Goal: Transaction & Acquisition: Purchase product/service

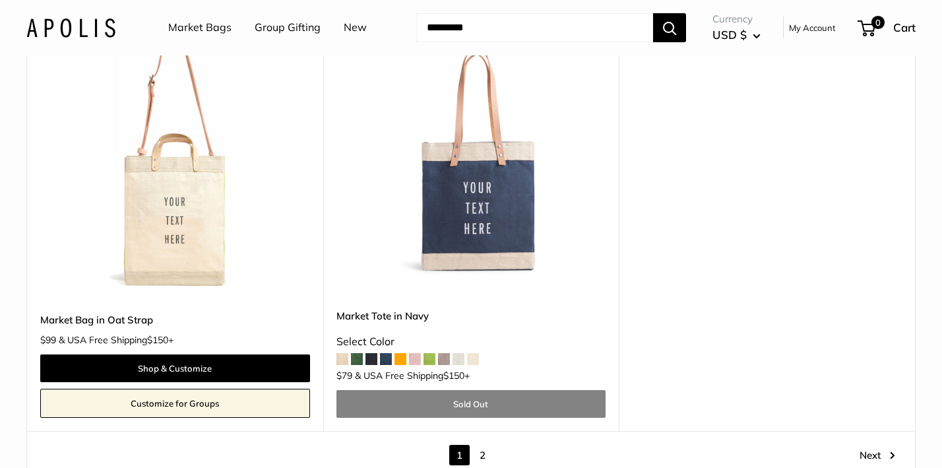
scroll to position [7272, 0]
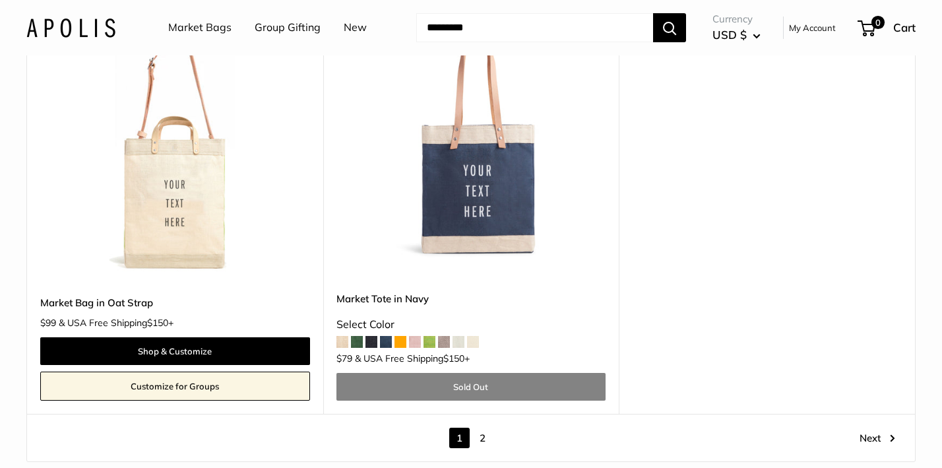
click at [463, 29] on input "Search..." at bounding box center [534, 27] width 237 height 29
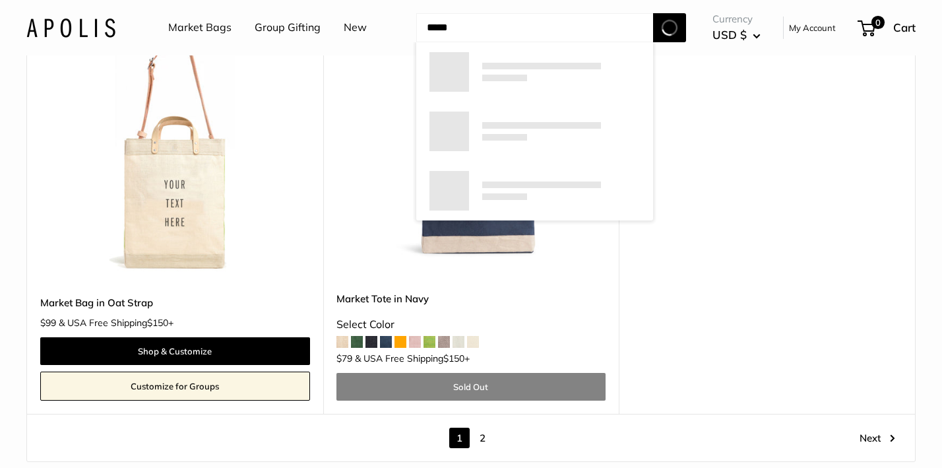
type input "*****"
click at [670, 27] on button "Search" at bounding box center [669, 27] width 33 height 29
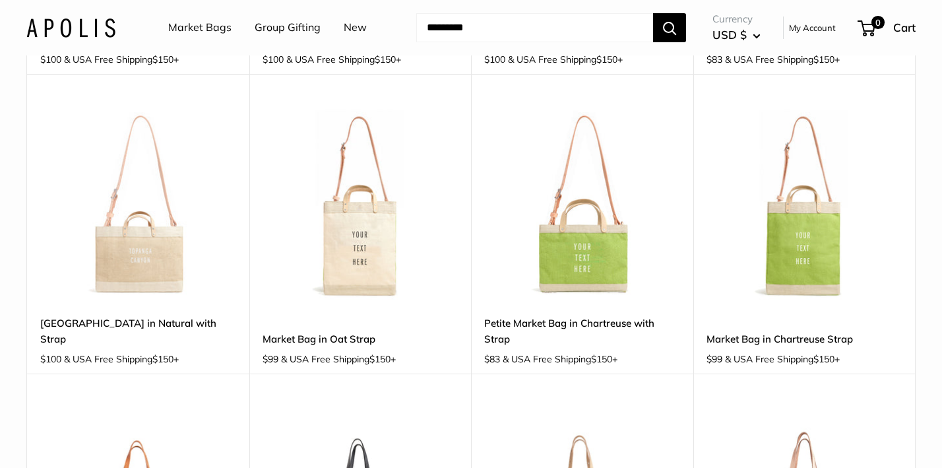
scroll to position [408, 0]
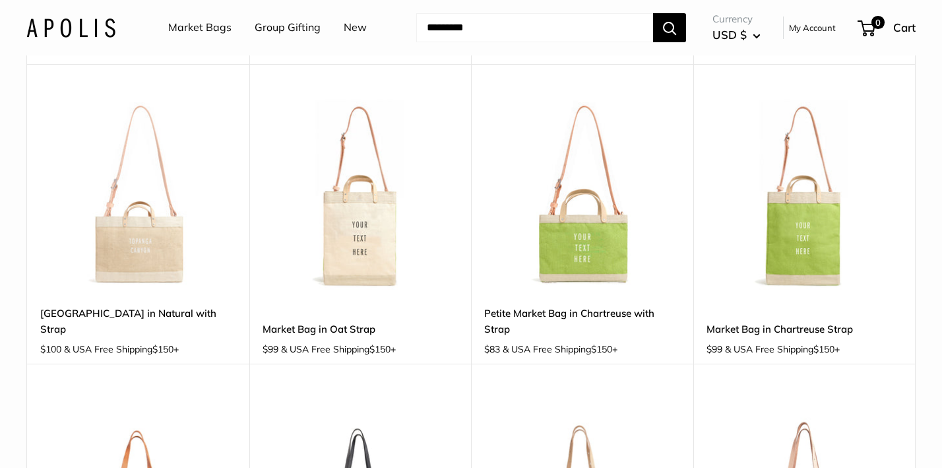
click at [0, 0] on img at bounding box center [0, 0] width 0 height 0
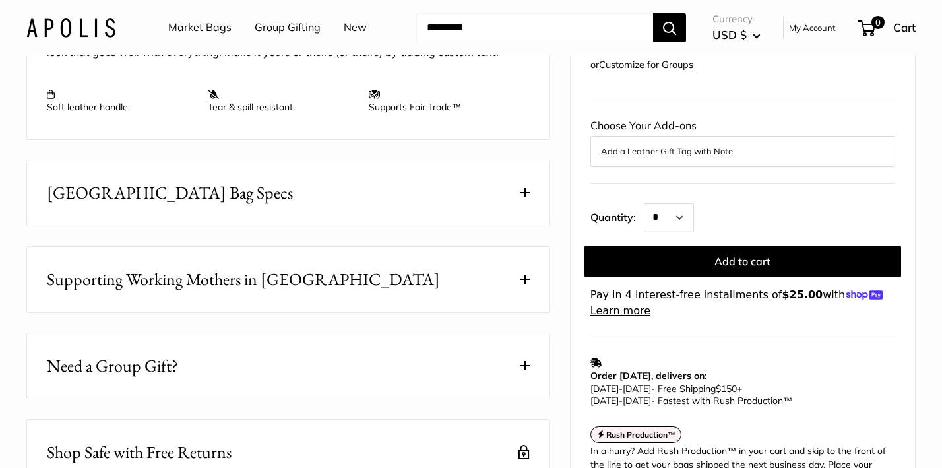
scroll to position [606, 0]
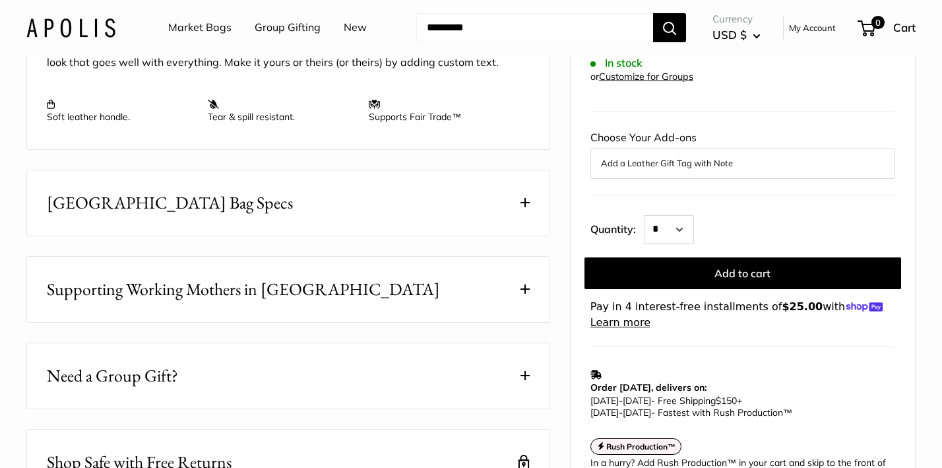
click at [451, 236] on button "East West Market Bag Specs" at bounding box center [288, 202] width 523 height 65
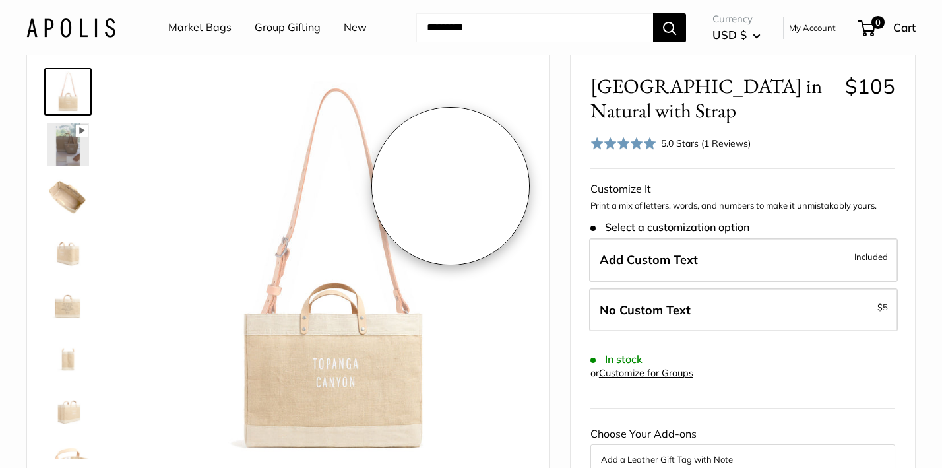
scroll to position [58, 0]
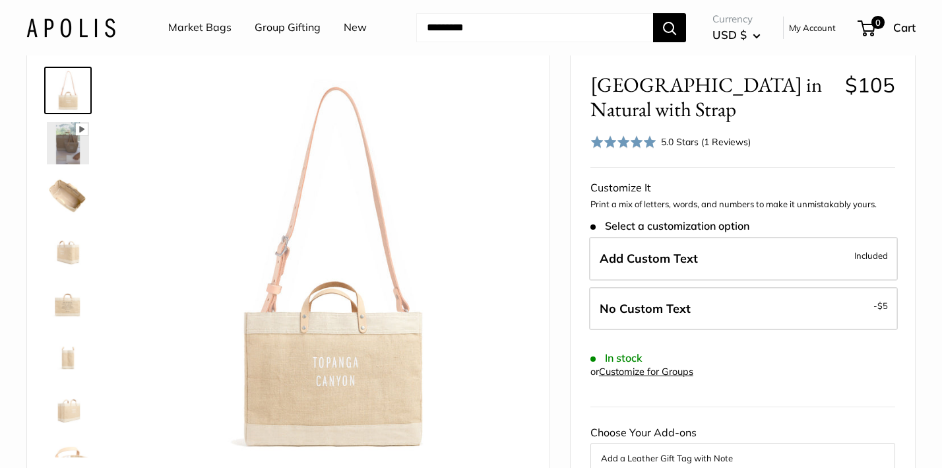
click at [202, 24] on link "Market Bags" at bounding box center [199, 28] width 63 height 20
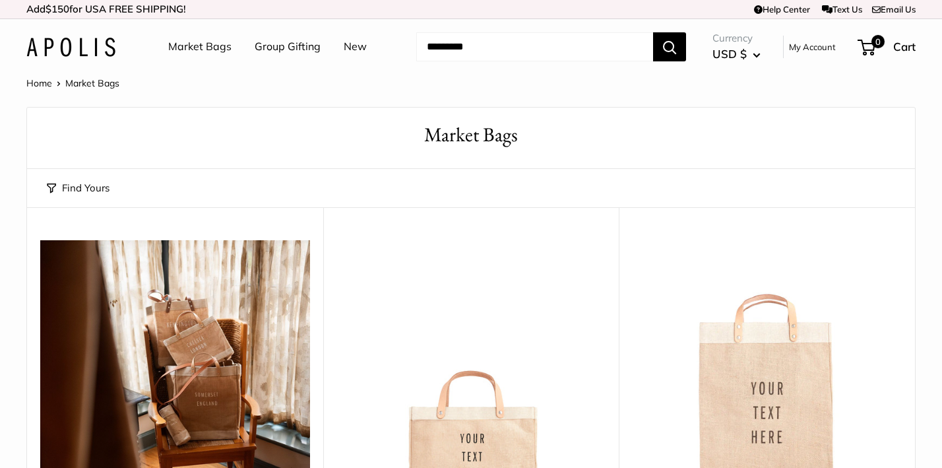
click at [352, 48] on link "New" at bounding box center [355, 47] width 23 height 20
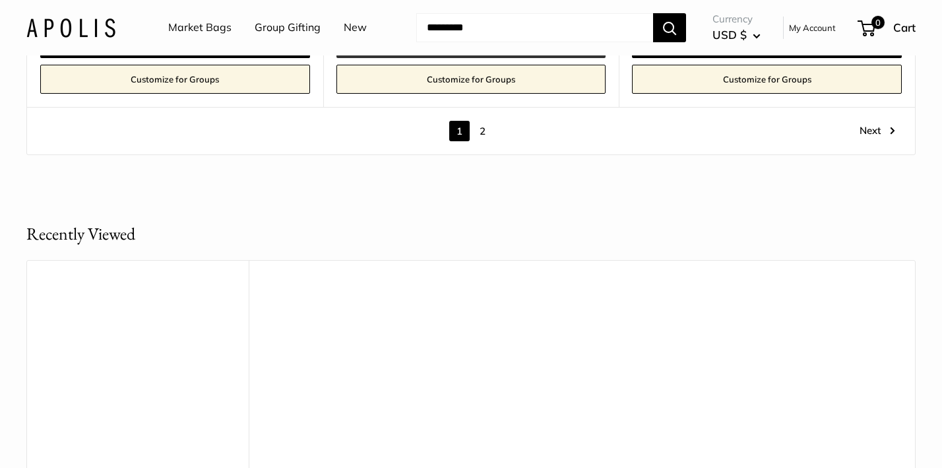
scroll to position [7526, 0]
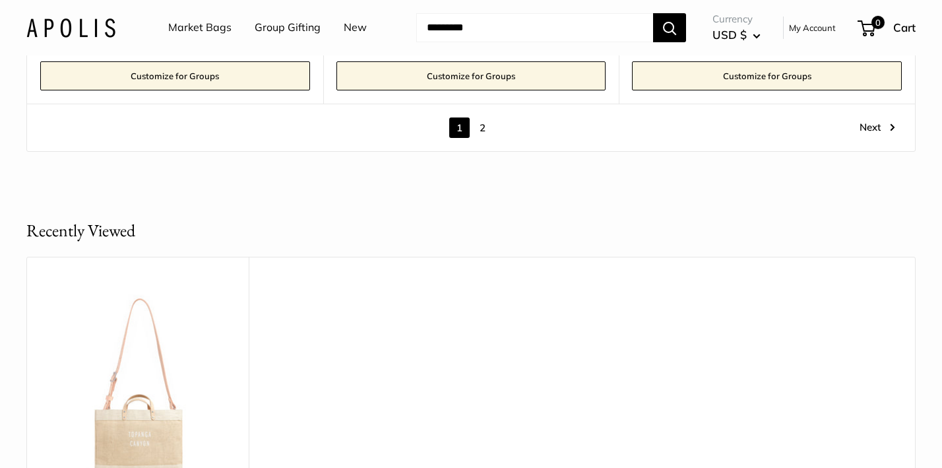
click at [482, 117] on link "2" at bounding box center [483, 127] width 20 height 20
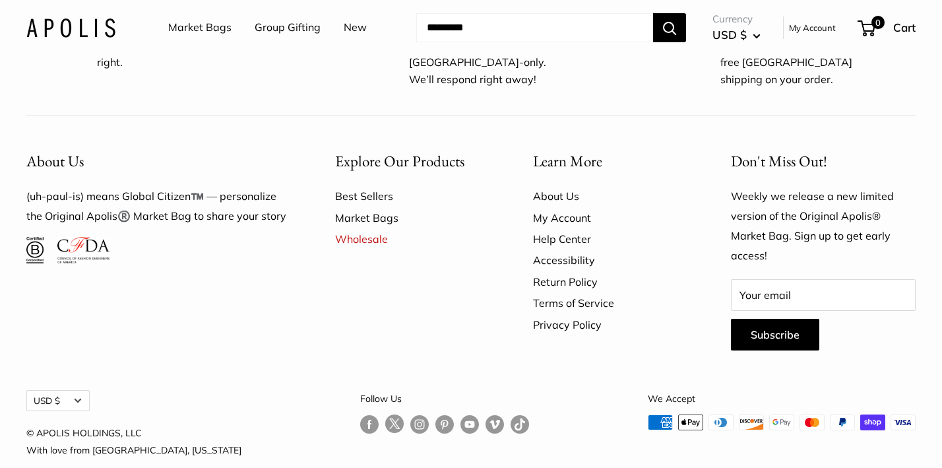
scroll to position [2580, 0]
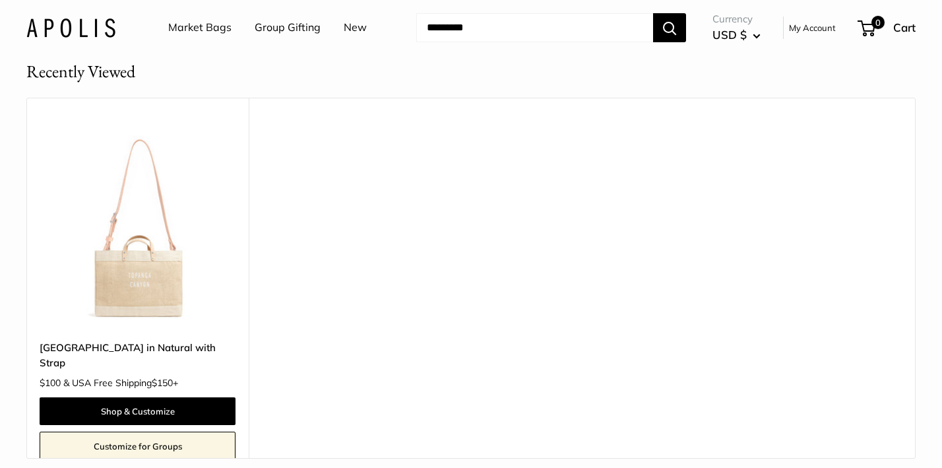
scroll to position [1127, 0]
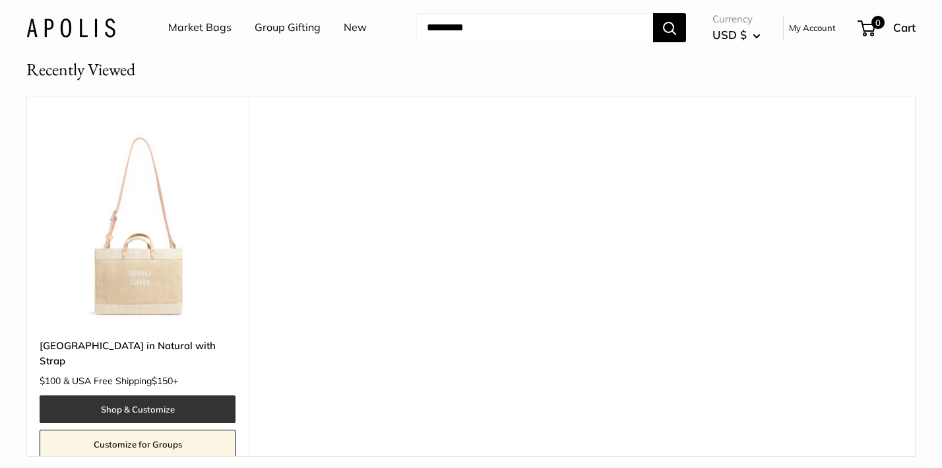
click at [141, 395] on link "Shop & Customize" at bounding box center [138, 409] width 196 height 28
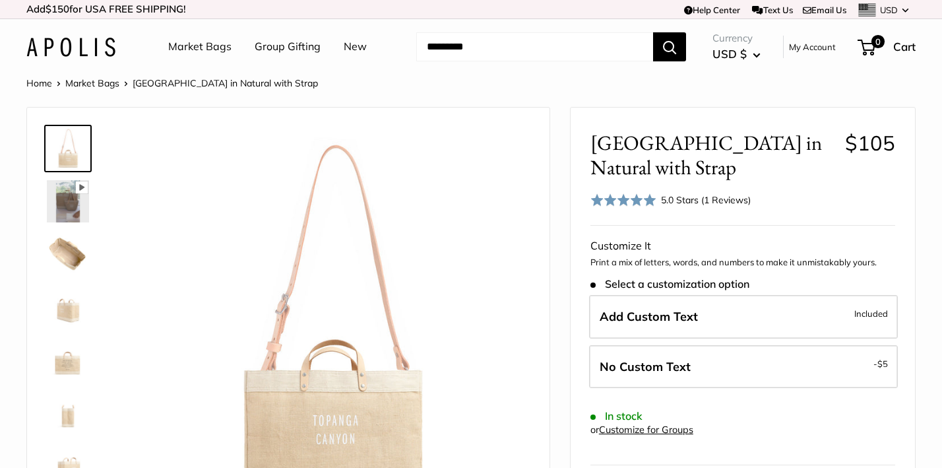
click at [808, 46] on link "My Account" at bounding box center [812, 47] width 47 height 16
click at [702, 197] on div "5.0 Stars (1 Reviews)" at bounding box center [706, 200] width 90 height 15
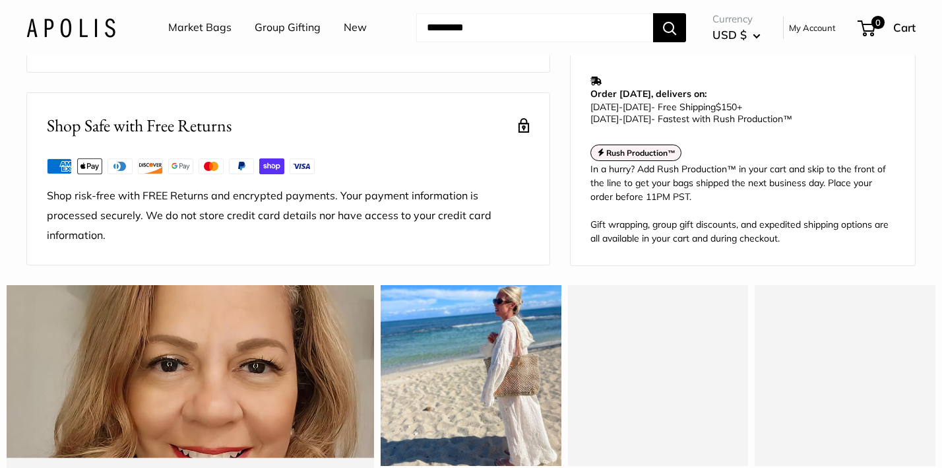
scroll to position [401, 0]
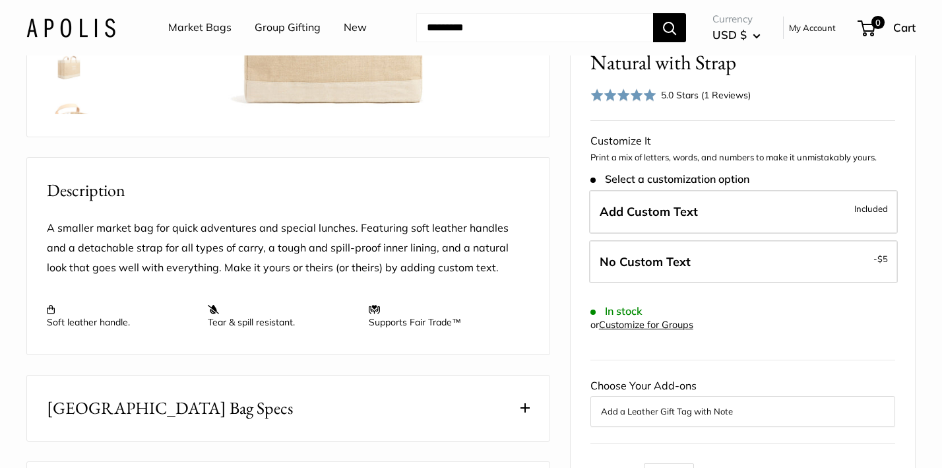
click at [825, 29] on link "My Account" at bounding box center [812, 28] width 47 height 16
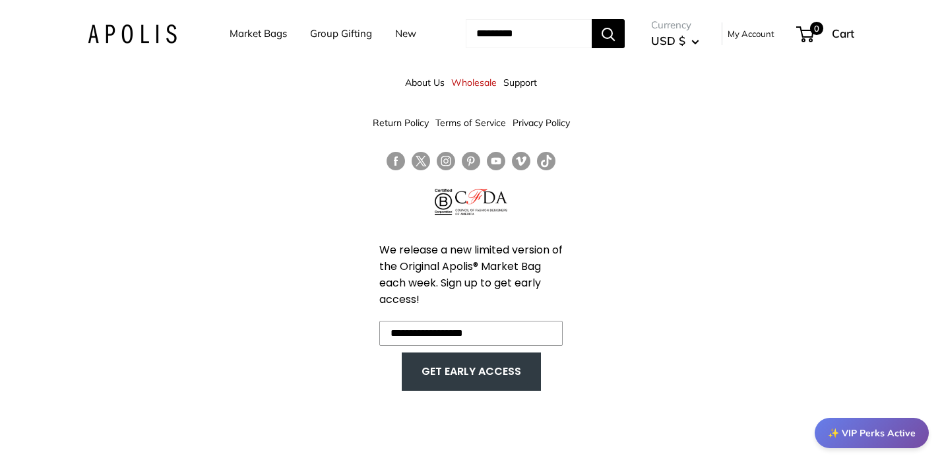
drag, startPoint x: 440, startPoint y: 336, endPoint x: 439, endPoint y: 370, distance: 34.3
click at [440, 339] on input "**********" at bounding box center [470, 333] width 183 height 25
type input "**********"
click at [453, 367] on button "GET EARLY ACCESS" at bounding box center [471, 371] width 113 height 25
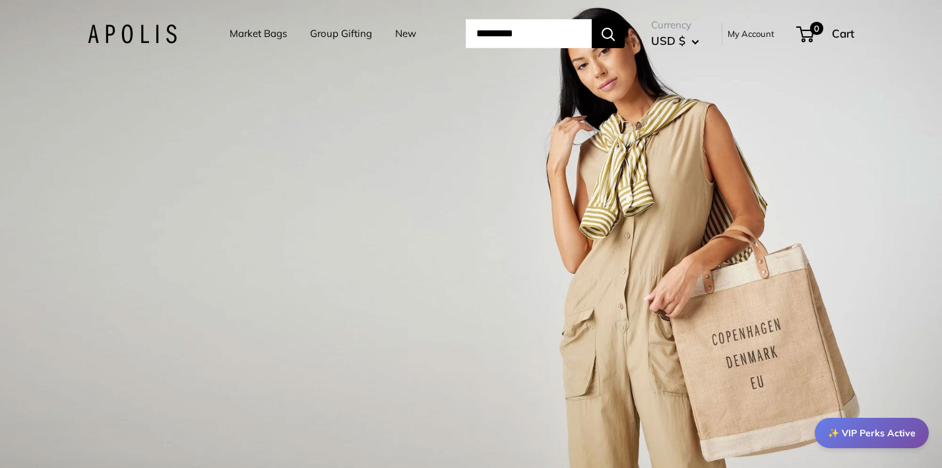
click at [230, 30] on link "Market Bags" at bounding box center [258, 33] width 57 height 18
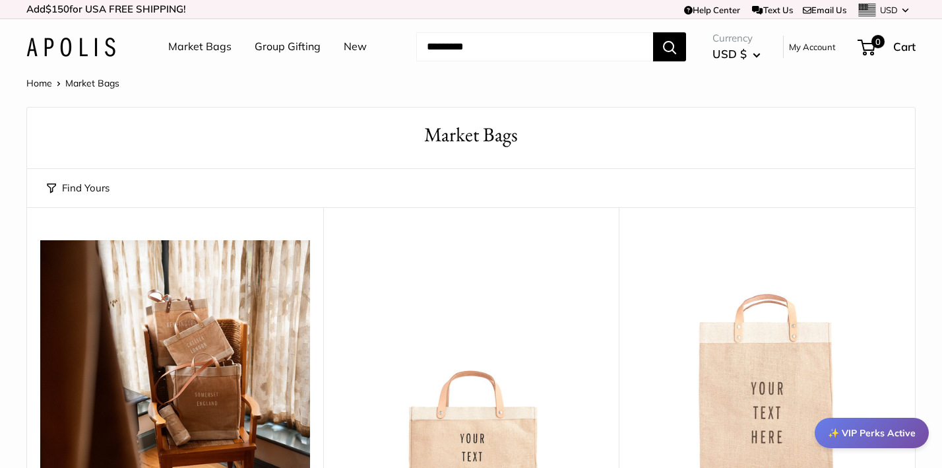
click at [815, 9] on link "Email Us" at bounding box center [825, 10] width 44 height 11
click at [828, 8] on link "Email Us" at bounding box center [825, 10] width 44 height 11
click at [817, 45] on link "My Account" at bounding box center [812, 47] width 47 height 16
